Goal: Task Accomplishment & Management: Manage account settings

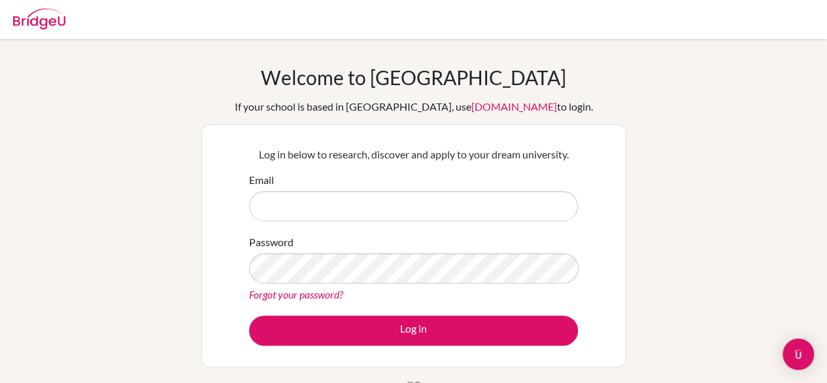
click at [398, 200] on input "Email" at bounding box center [413, 206] width 329 height 30
click at [354, 203] on input "Email" at bounding box center [413, 206] width 329 height 30
type input "[EMAIL_ADDRESS][DOMAIN_NAME]"
click at [283, 298] on link "Forgot your password?" at bounding box center [296, 294] width 94 height 12
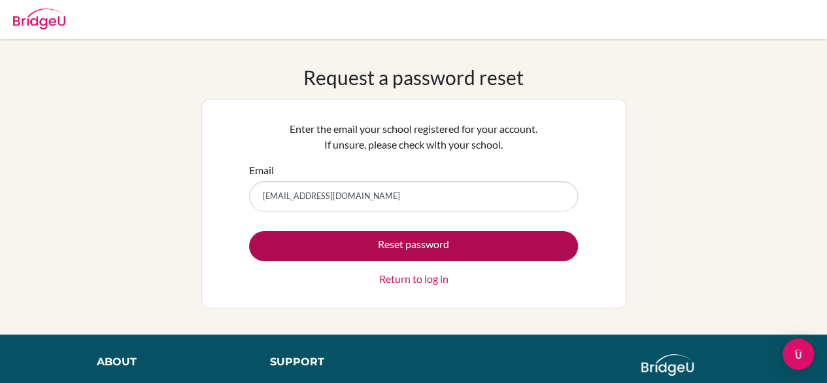
type input "[EMAIL_ADDRESS][DOMAIN_NAME]"
click at [388, 256] on button "Reset password" at bounding box center [413, 246] width 329 height 30
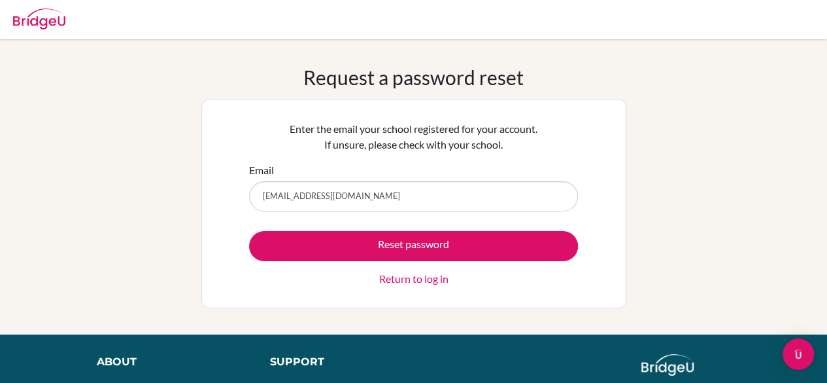
drag, startPoint x: 362, startPoint y: 197, endPoint x: 224, endPoint y: 230, distance: 141.9
click at [224, 230] on div "Enter the email your school registered for your account. If unsure, please chec…" at bounding box center [413, 203] width 425 height 209
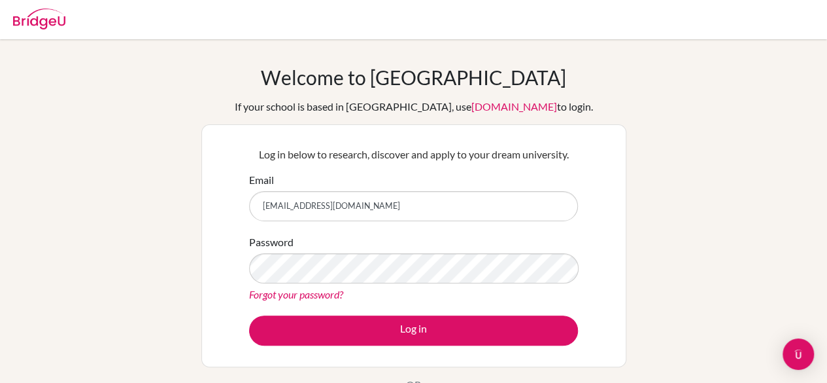
type input "[EMAIL_ADDRESS][DOMAIN_NAME]"
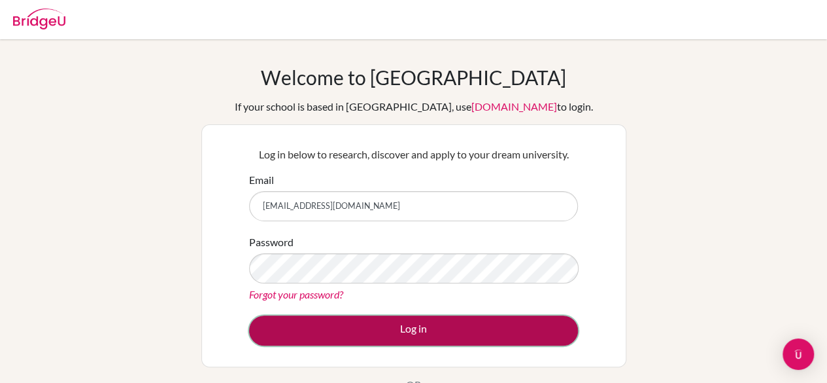
click at [353, 342] on button "Log in" at bounding box center [413, 330] width 329 height 30
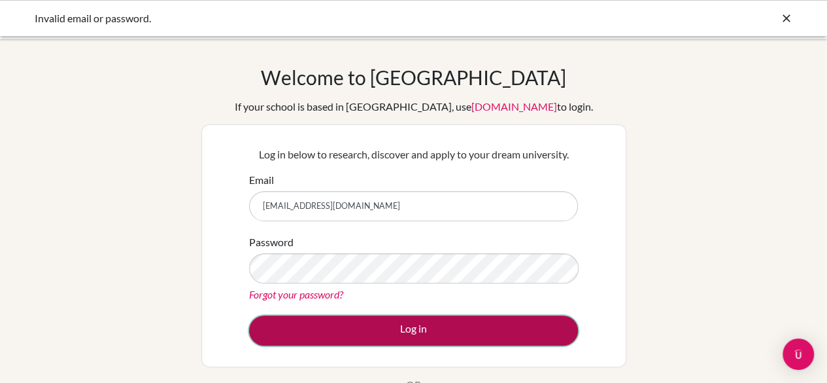
click at [356, 329] on button "Log in" at bounding box center [413, 330] width 329 height 30
